Goal: Transaction & Acquisition: Purchase product/service

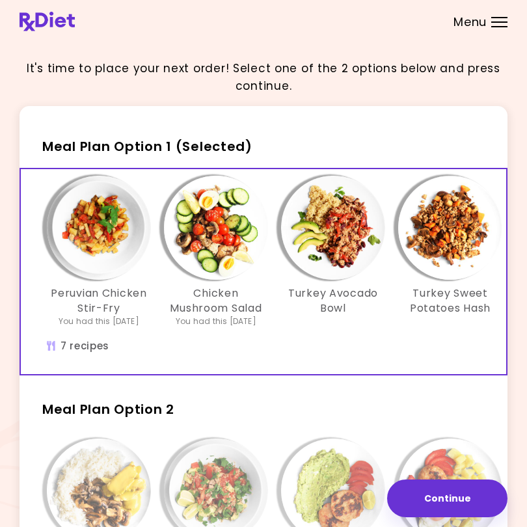
click at [500, 339] on div "Peruvian Chicken Stir-Fry You had this [DATE] Chicken Mushroom Salad You had th…" at bounding box center [449, 258] width 819 height 164
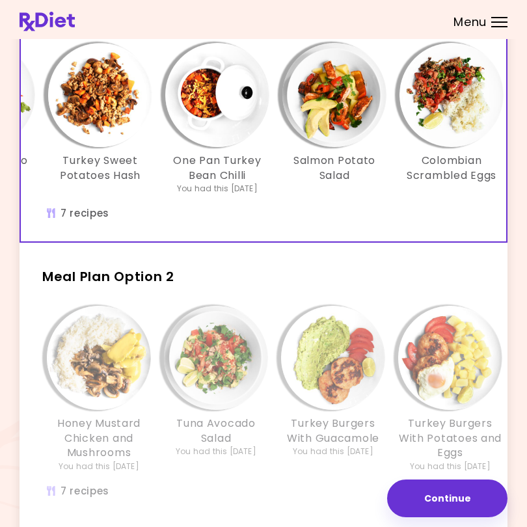
scroll to position [133, 0]
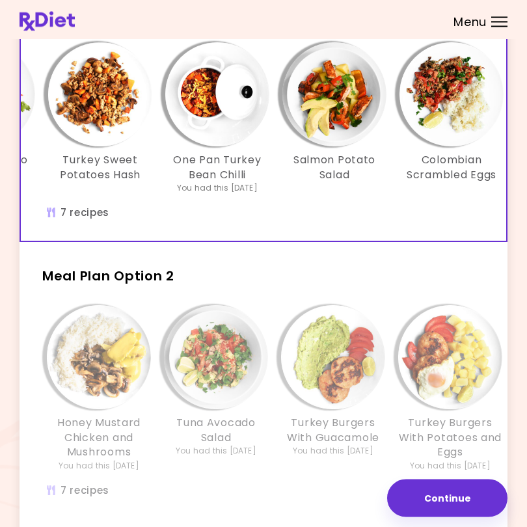
click at [452, 273] on h2 "Meal Plan Option 2" at bounding box center [264, 271] width 488 height 34
click at [482, 281] on h2 "Meal Plan Option 2" at bounding box center [264, 271] width 488 height 34
click at [498, 299] on div "Honey Mustard Chicken and Mushrooms You had this [DATE] Tuna Avocado Salad You …" at bounding box center [450, 408] width 858 height 219
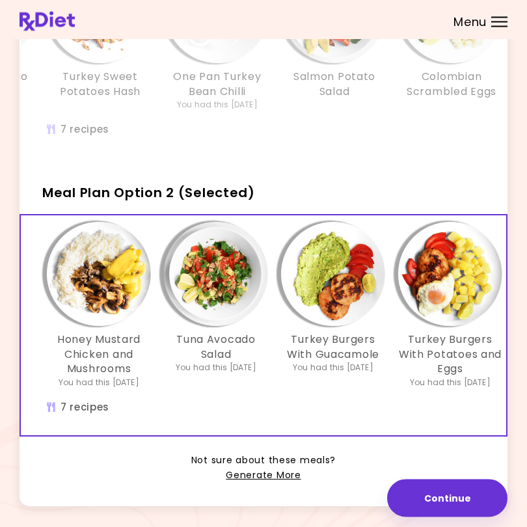
scroll to position [216, 0]
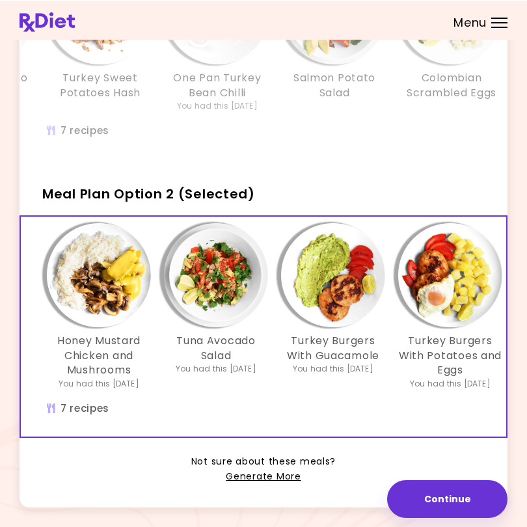
click at [506, 227] on div "Honey Mustard Chicken and Mushrooms You had this [DATE] Tuna Avocado Salad You …" at bounding box center [264, 326] width 488 height 222
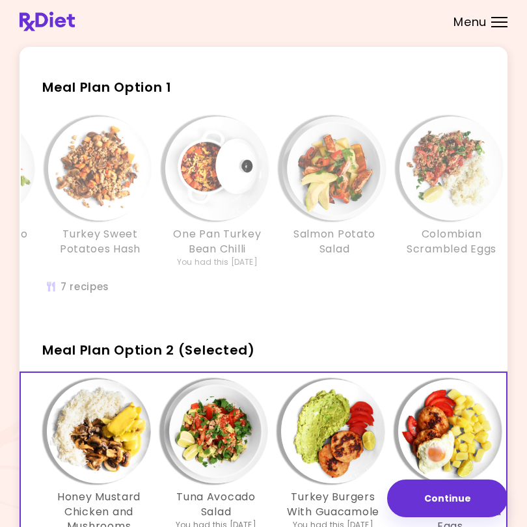
scroll to position [59, 0]
click at [363, 307] on div "Peruvian Chicken Stir-Fry You had this [DATE] Chicken Mushroom Salad You had th…" at bounding box center [100, 213] width 858 height 205
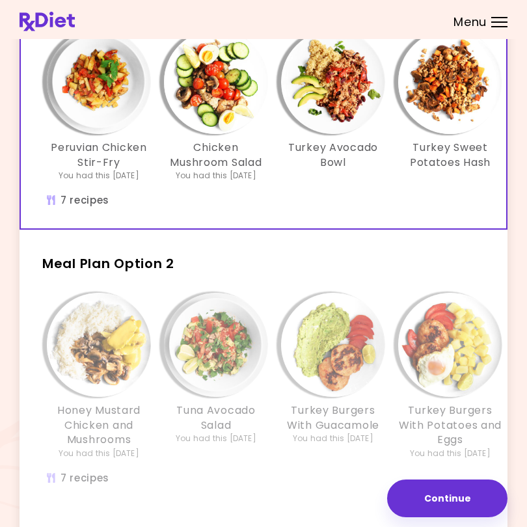
scroll to position [155, 0]
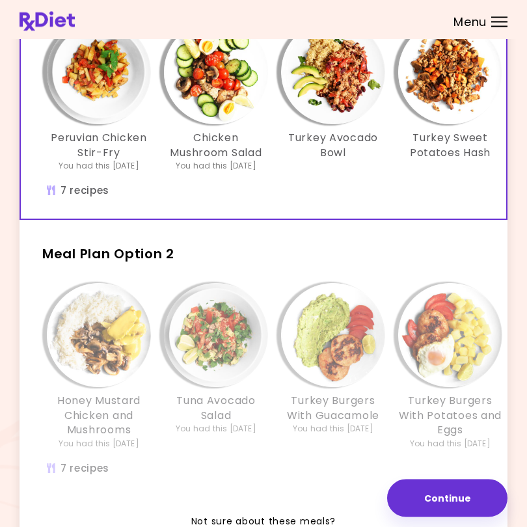
click at [153, 259] on span "Meal Plan Option 2" at bounding box center [108, 254] width 132 height 18
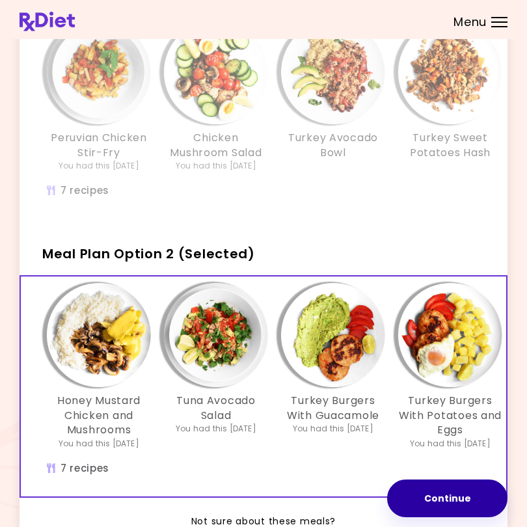
click at [499, 495] on button "Continue" at bounding box center [447, 498] width 120 height 38
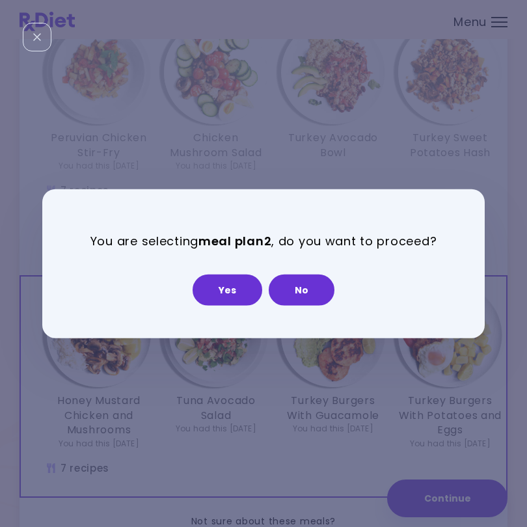
click at [233, 288] on button "Yes" at bounding box center [227, 289] width 70 height 31
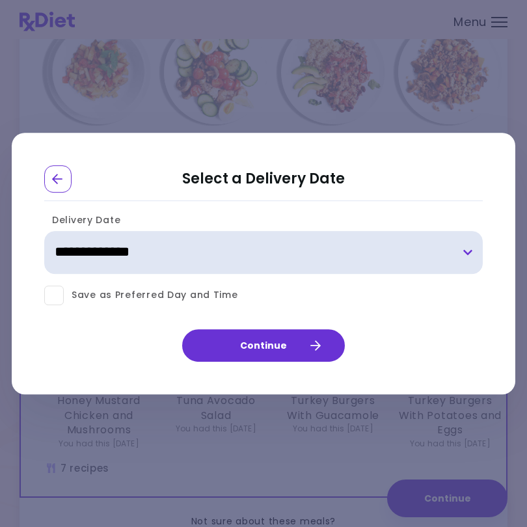
click at [258, 245] on select "**********" at bounding box center [263, 252] width 438 height 43
select select "**********"
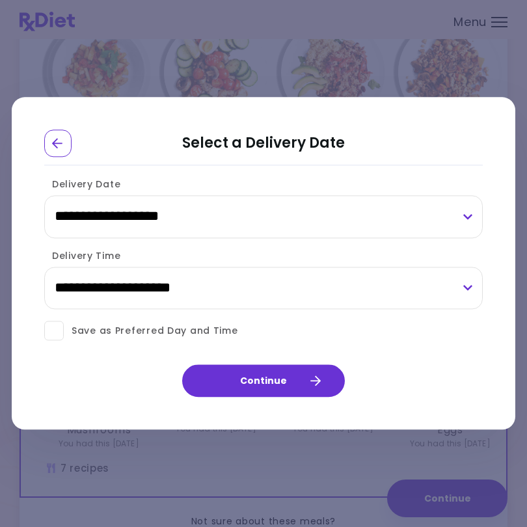
click at [63, 149] on icon "Go Back" at bounding box center [58, 143] width 12 height 12
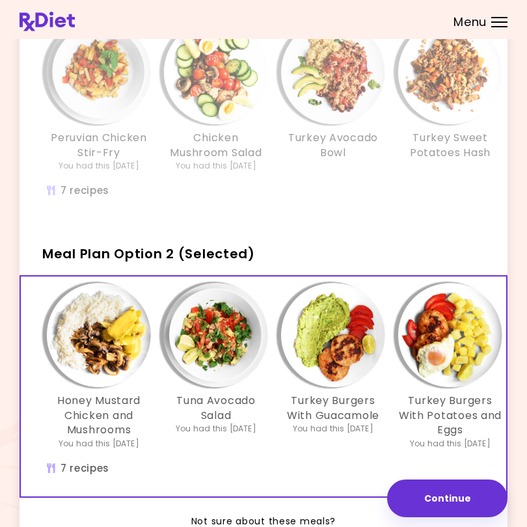
click at [213, 251] on span "Meal Plan Option 2 (Selected)" at bounding box center [148, 253] width 213 height 18
click at [163, 251] on span "Meal Plan Option 2 (Selected)" at bounding box center [148, 253] width 213 height 18
click at [445, 503] on button "Continue" at bounding box center [447, 498] width 120 height 38
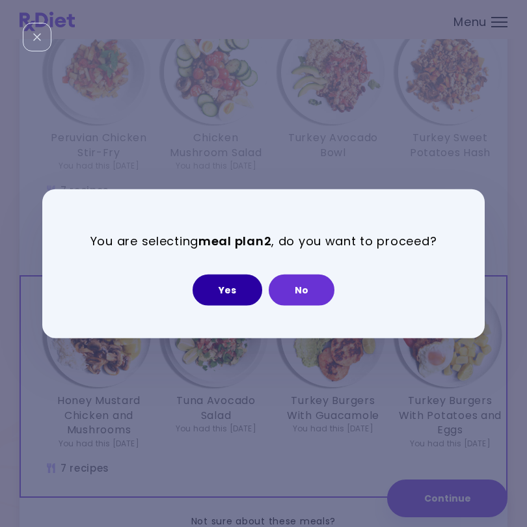
click at [236, 284] on button "Yes" at bounding box center [227, 289] width 70 height 31
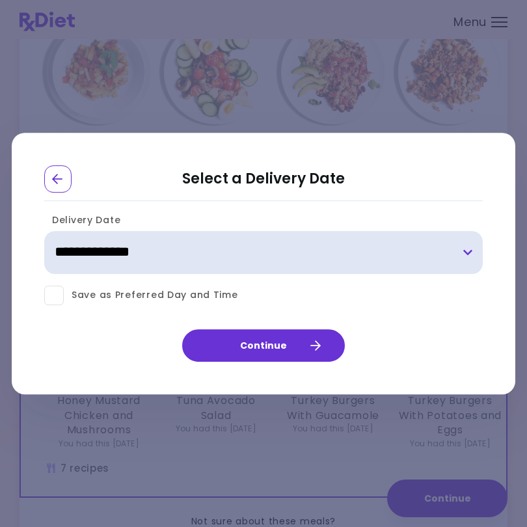
click at [476, 241] on select "**********" at bounding box center [263, 252] width 438 height 43
select select "**********"
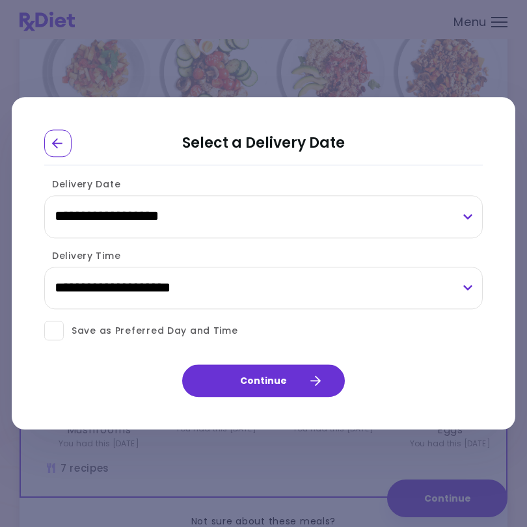
click at [320, 375] on icon "button" at bounding box center [315, 381] width 12 height 12
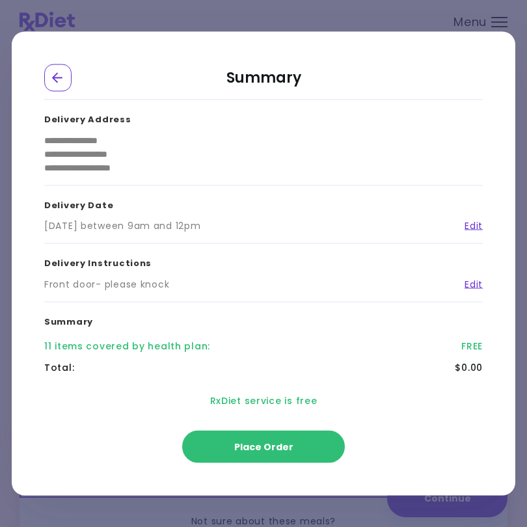
click at [317, 436] on button "Place Order" at bounding box center [263, 446] width 163 height 33
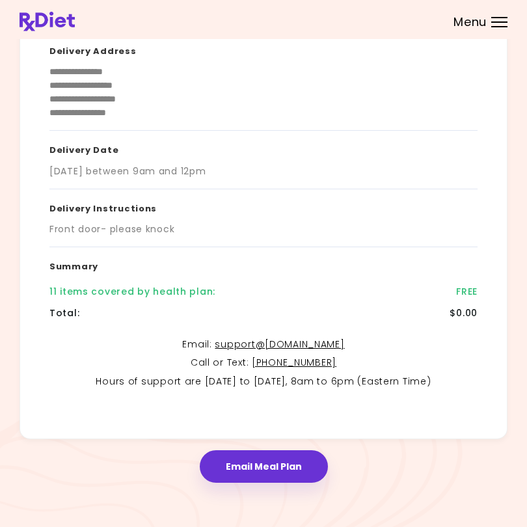
scroll to position [140, 0]
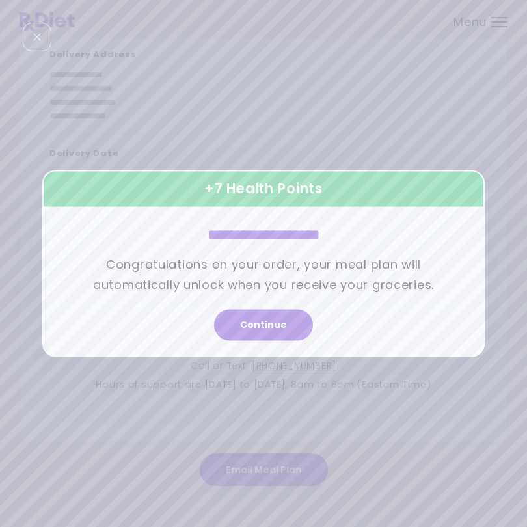
click at [277, 327] on button "Continue" at bounding box center [263, 324] width 99 height 31
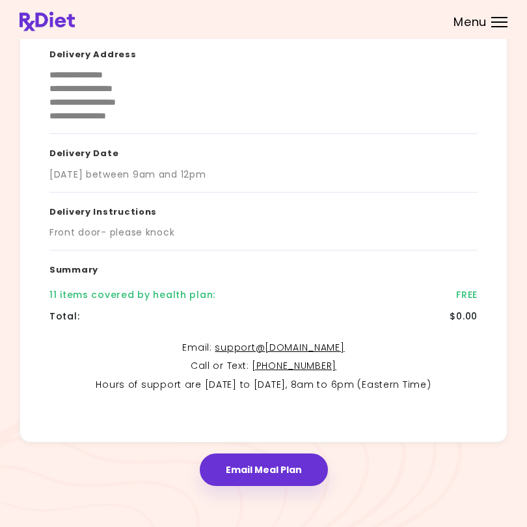
click at [281, 462] on button "Email Meal Plan" at bounding box center [264, 469] width 128 height 33
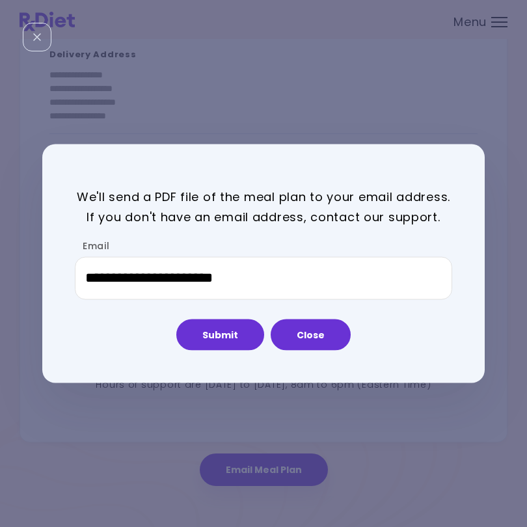
click at [322, 339] on button "Close" at bounding box center [310, 334] width 80 height 31
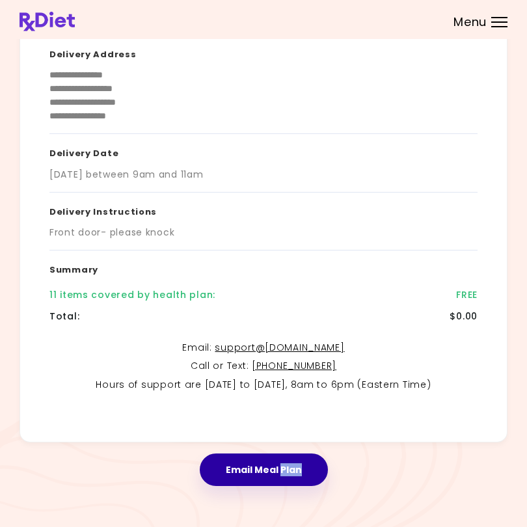
click at [273, 467] on button "Email Meal Plan" at bounding box center [264, 469] width 128 height 33
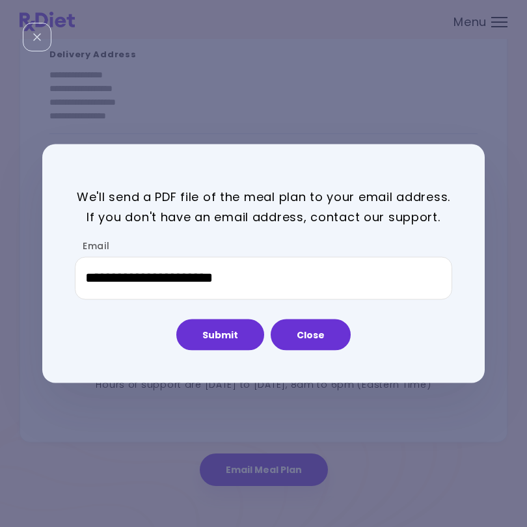
click at [329, 331] on button "Close" at bounding box center [310, 334] width 80 height 31
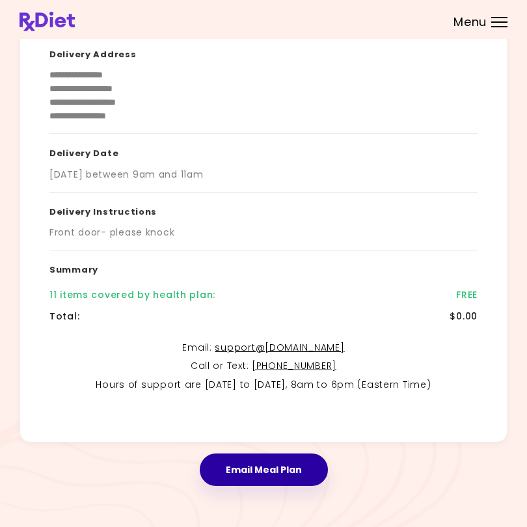
click at [285, 465] on button "Email Meal Plan" at bounding box center [264, 469] width 128 height 33
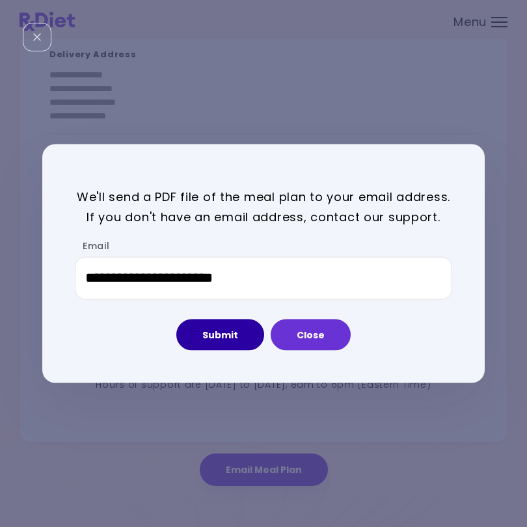
click at [239, 333] on button "Submit" at bounding box center [220, 334] width 88 height 31
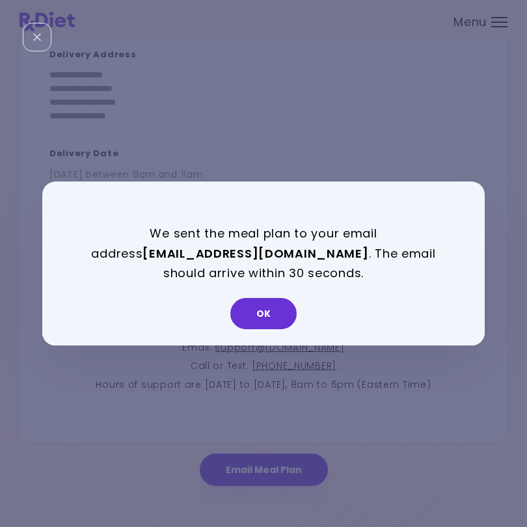
click at [287, 309] on button "OK" at bounding box center [263, 313] width 66 height 31
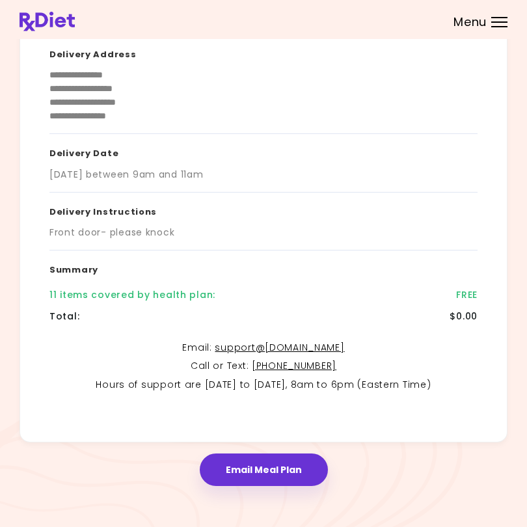
click at [510, 20] on header at bounding box center [263, 19] width 527 height 39
click at [500, 35] on header at bounding box center [263, 19] width 527 height 39
click at [503, 25] on div "Menu" at bounding box center [499, 22] width 16 height 10
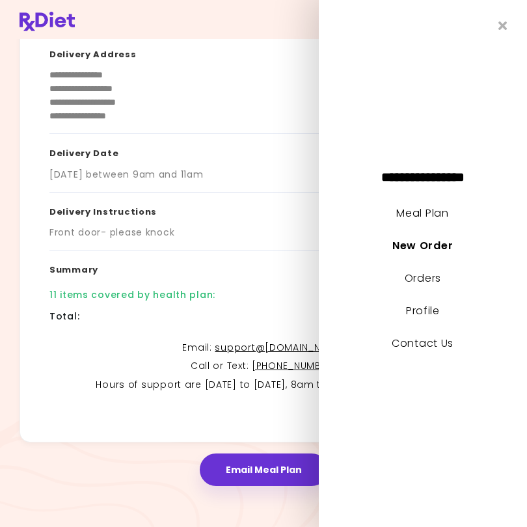
click at [449, 208] on link "Meal Plan" at bounding box center [423, 212] width 52 height 15
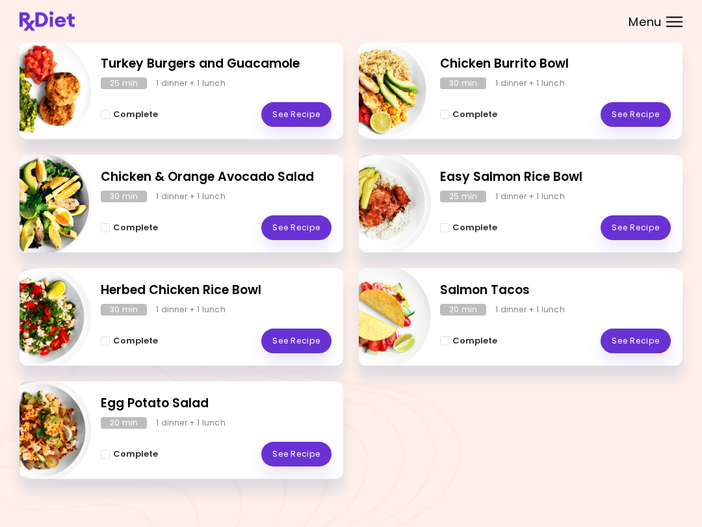
scroll to position [198, 0]
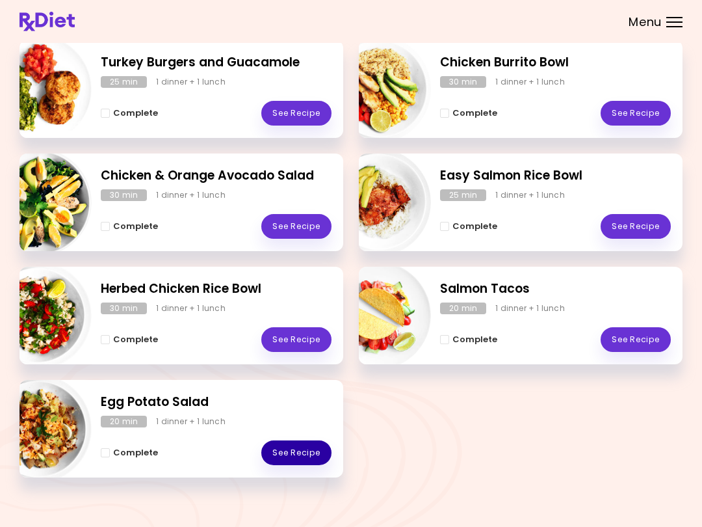
click at [306, 452] on link "See Recipe" at bounding box center [296, 452] width 70 height 25
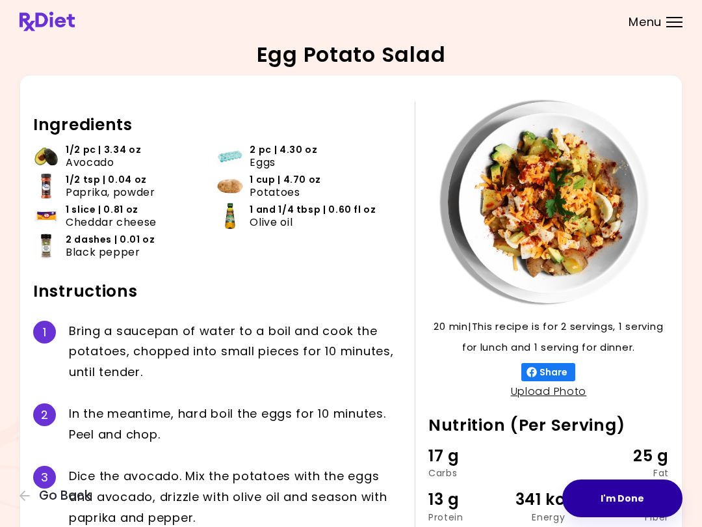
click at [526, 504] on button "I'm Done" at bounding box center [622, 498] width 120 height 38
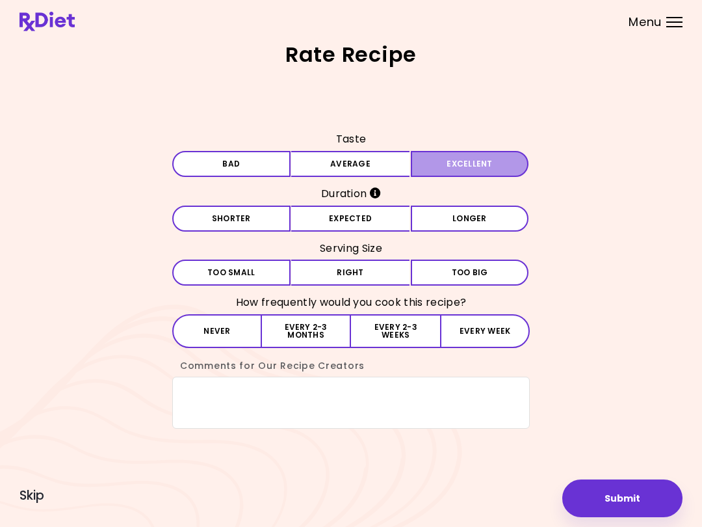
click at [474, 167] on button "Excellent" at bounding box center [470, 164] width 118 height 26
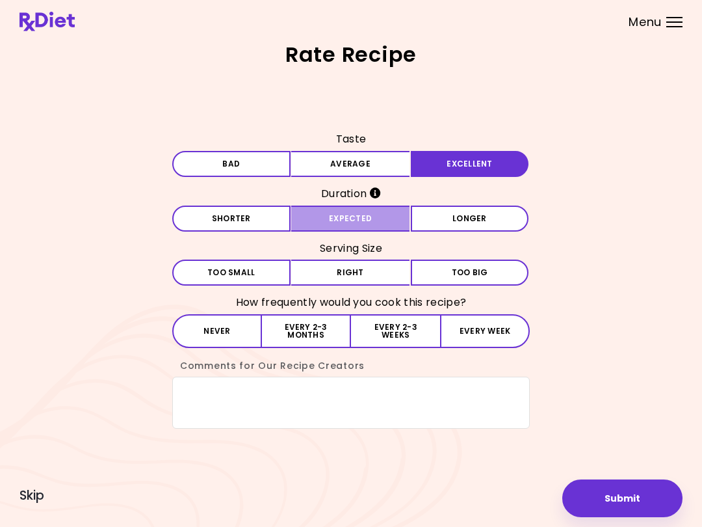
click at [371, 218] on button "Expected" at bounding box center [350, 218] width 118 height 26
click at [396, 267] on button "Right" at bounding box center [350, 272] width 118 height 26
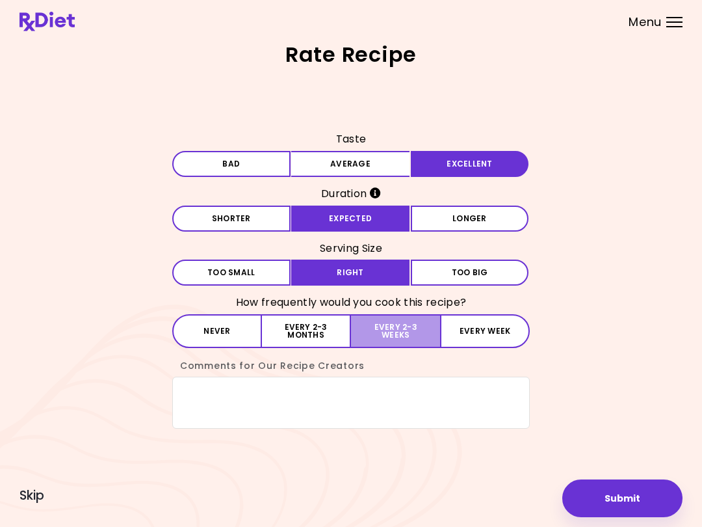
click at [407, 322] on button "Every 2-3 weeks" at bounding box center [395, 331] width 89 height 34
click at [526, 497] on button "Submit" at bounding box center [622, 498] width 120 height 38
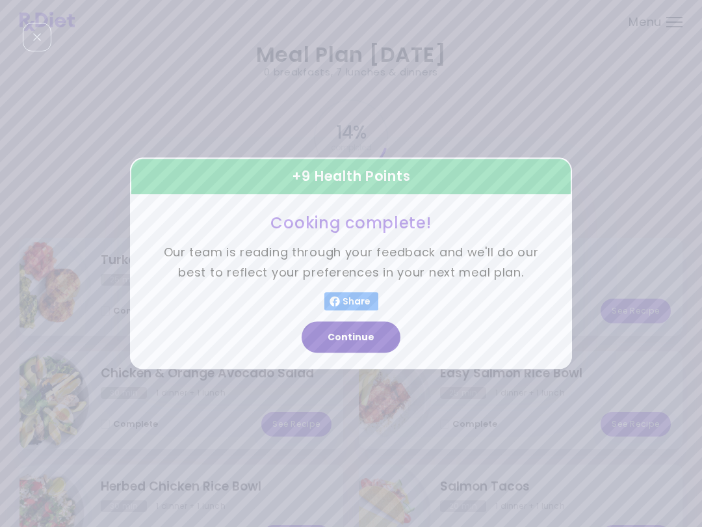
click at [370, 335] on button "Continue" at bounding box center [351, 337] width 99 height 31
